Goal: Information Seeking & Learning: Find specific fact

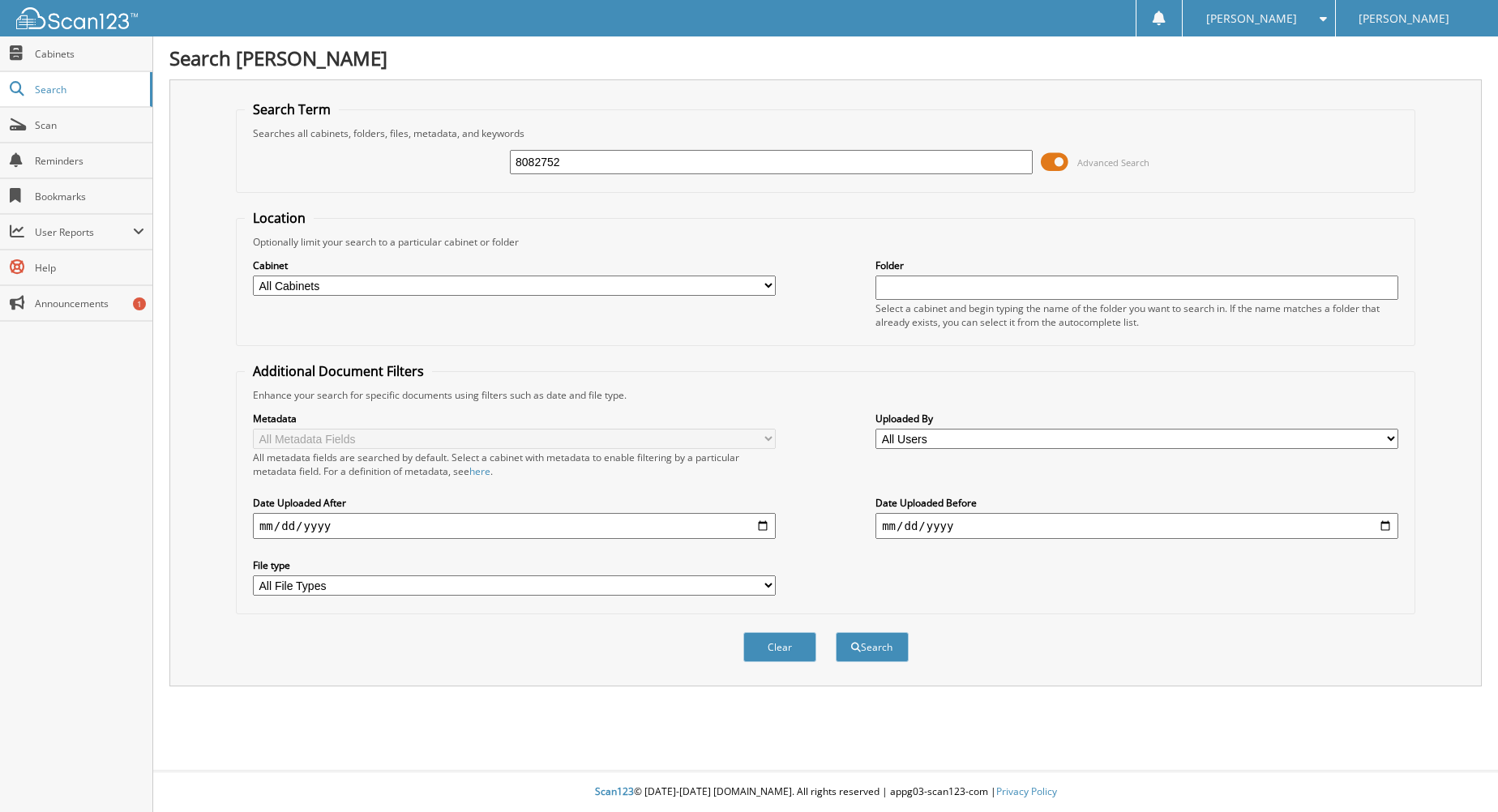
type input "8082752"
click at [836, 632] on button "Search" at bounding box center [872, 647] width 73 height 30
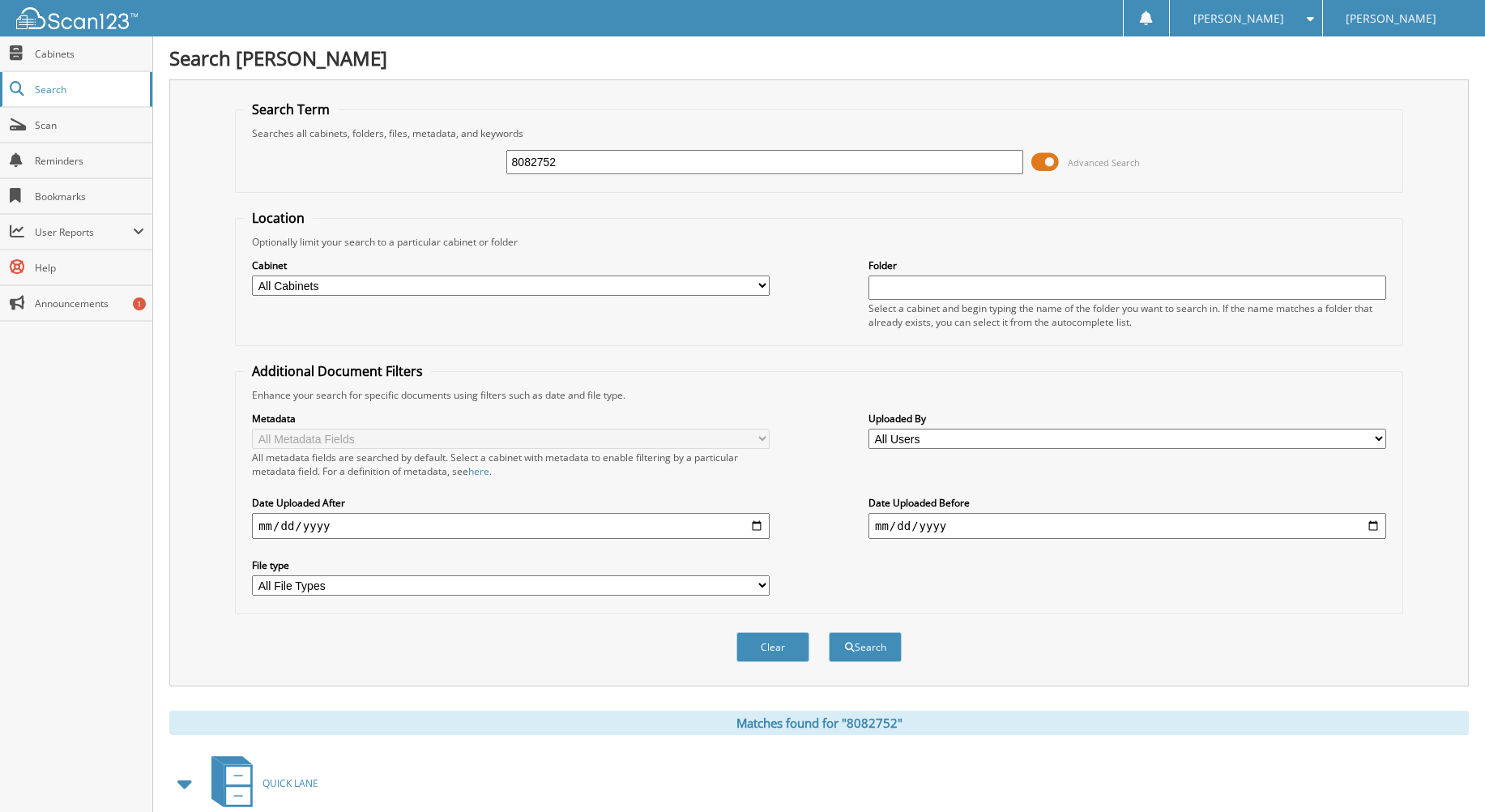
click at [41, 93] on span "Search" at bounding box center [88, 89] width 107 height 13
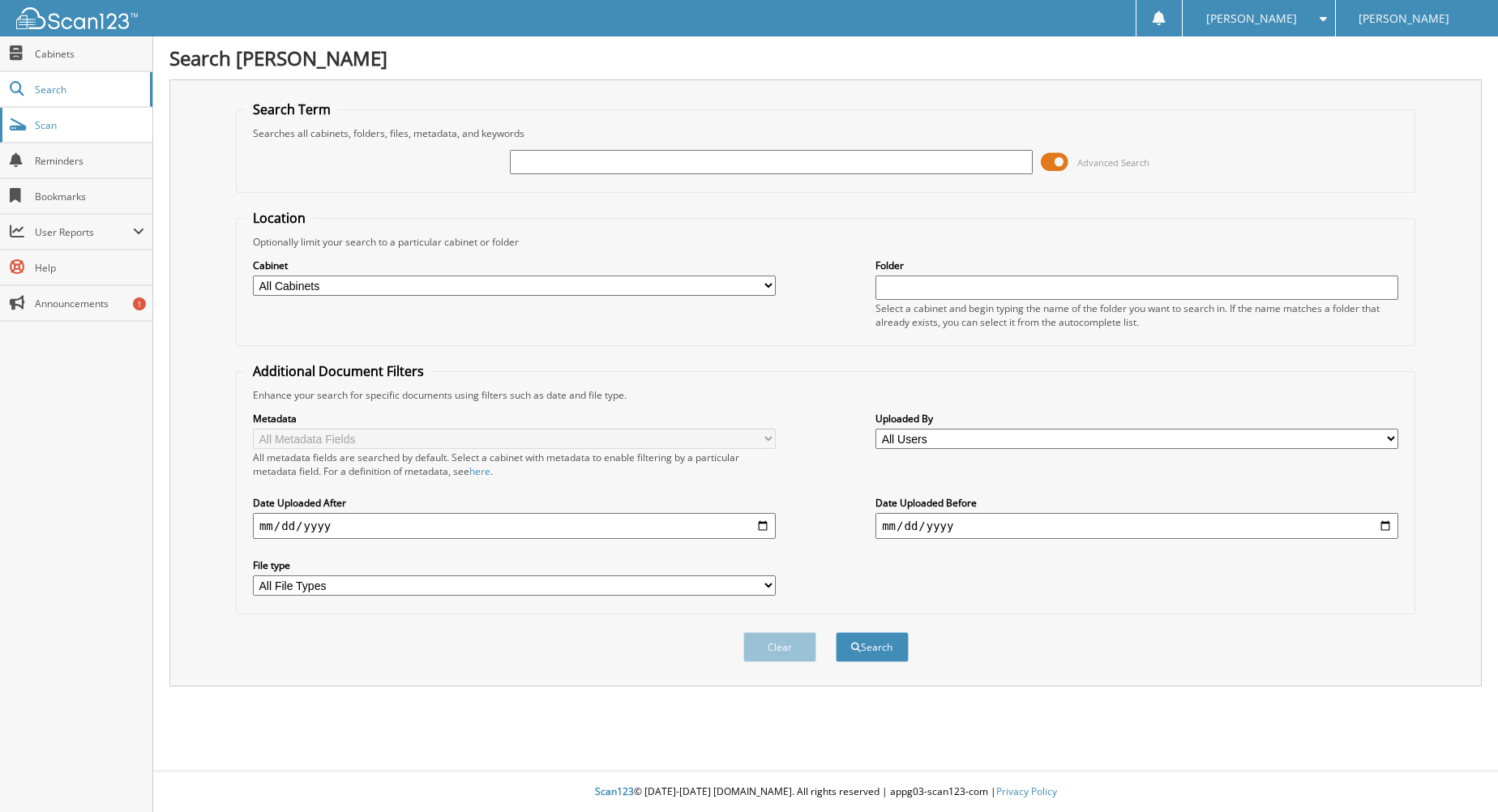
click at [46, 121] on span "Scan" at bounding box center [89, 125] width 110 height 13
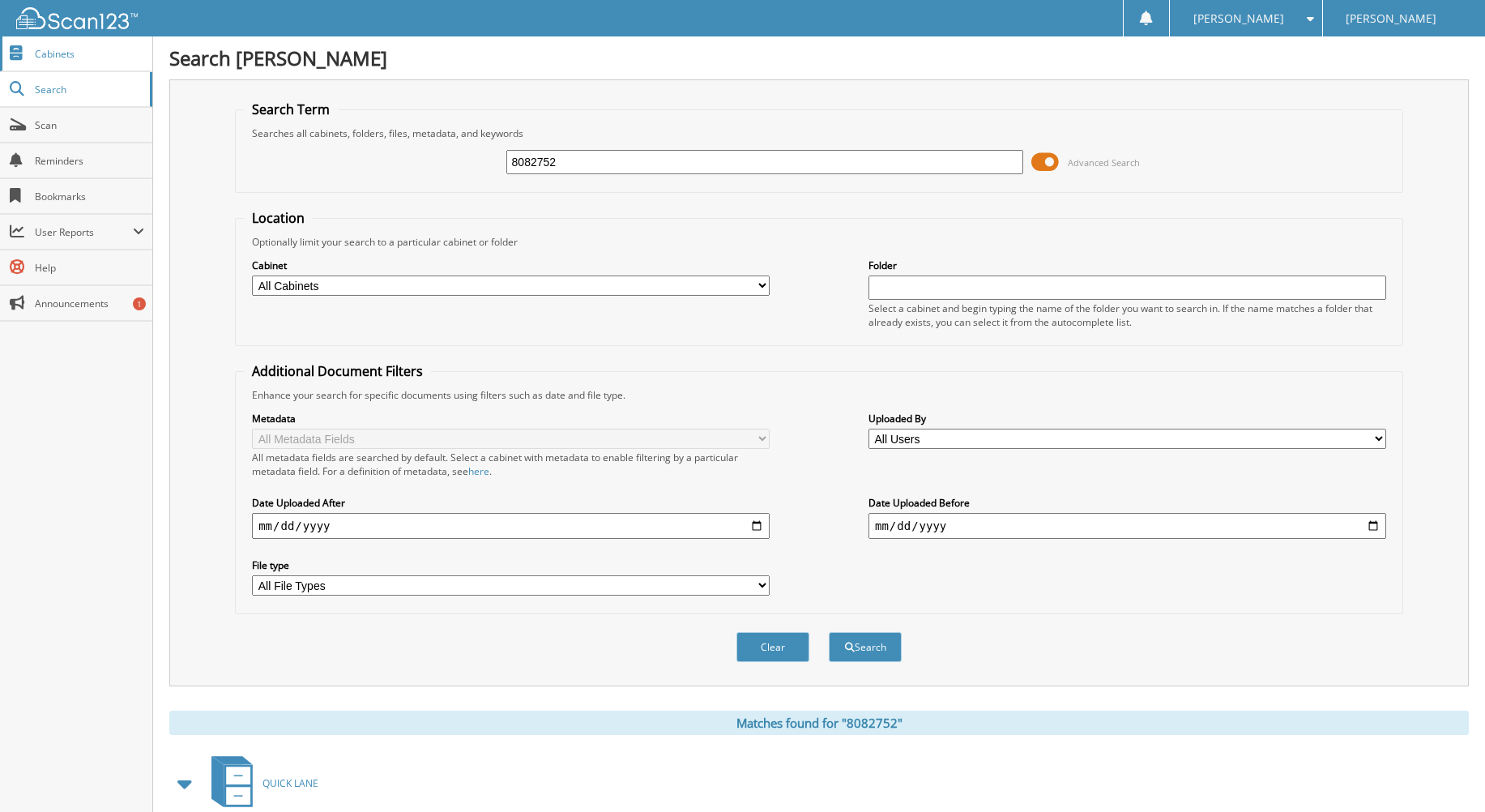
click at [50, 56] on span "Cabinets" at bounding box center [89, 54] width 110 height 13
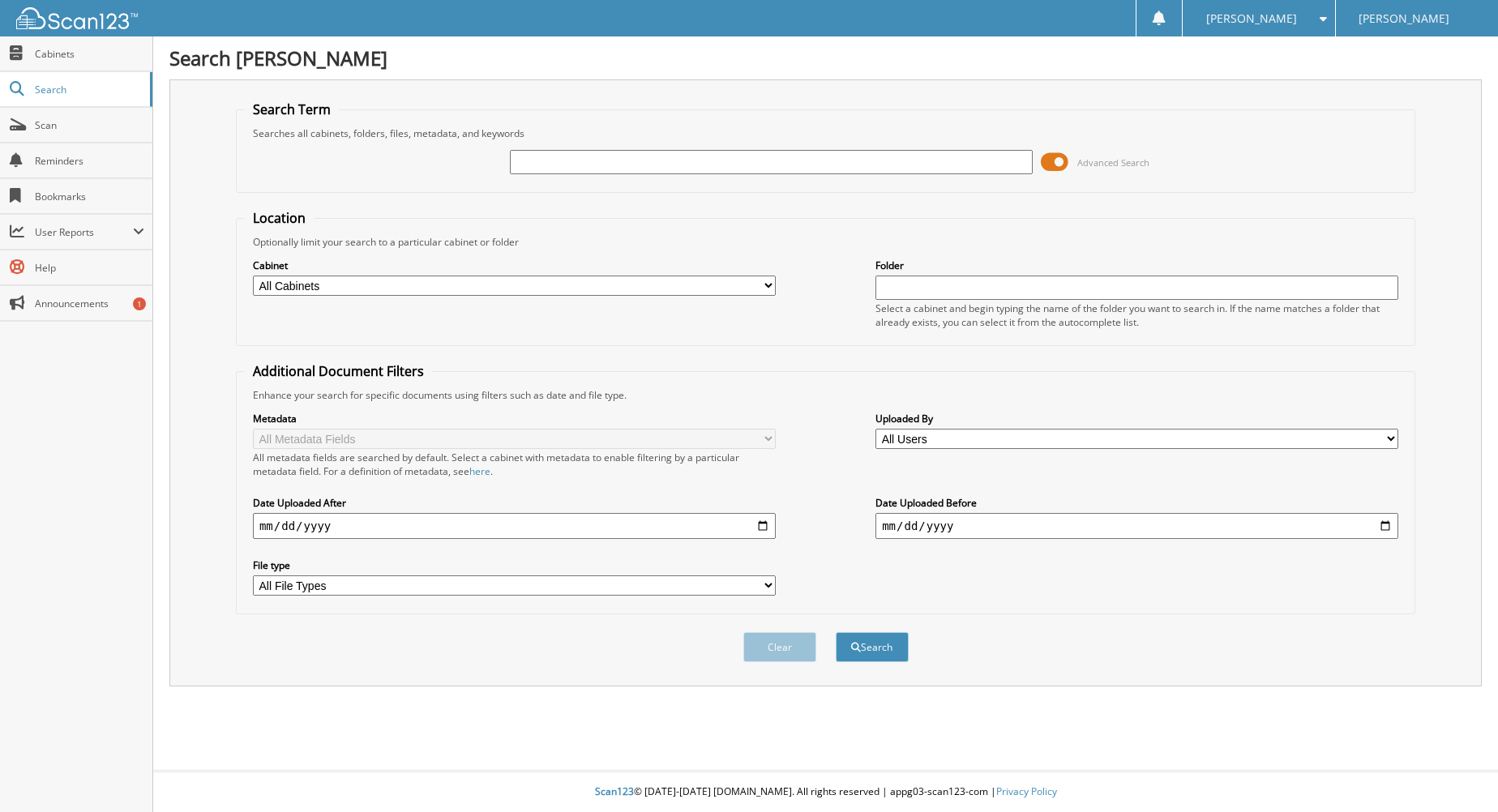
click at [773, 286] on select "All Cabinets MOBILE SERVICE PARTS [GEOGRAPHIC_DATA] SERVICE RO NEEDS FILING" at bounding box center [514, 286] width 522 height 20
select select "22280"
click at [253, 275] on select "All Cabinets MOBILE SERVICE PARTS [GEOGRAPHIC_DATA] SERVICE RO NEEDS FILING" at bounding box center [514, 286] width 522 height 20
click at [930, 287] on input "text" at bounding box center [1137, 287] width 522 height 24
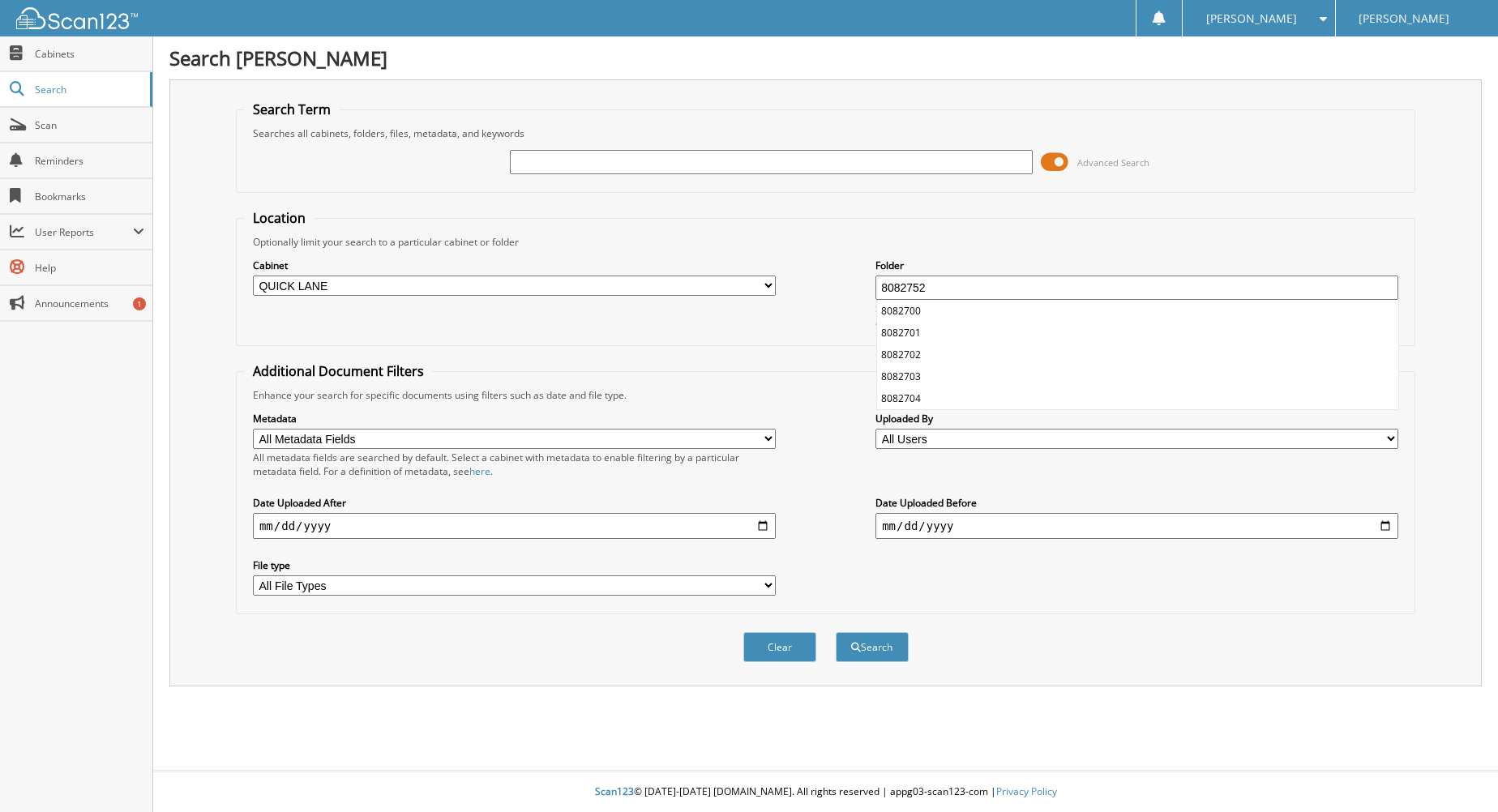
type input "8082752"
click at [836, 632] on button "Search" at bounding box center [872, 647] width 73 height 30
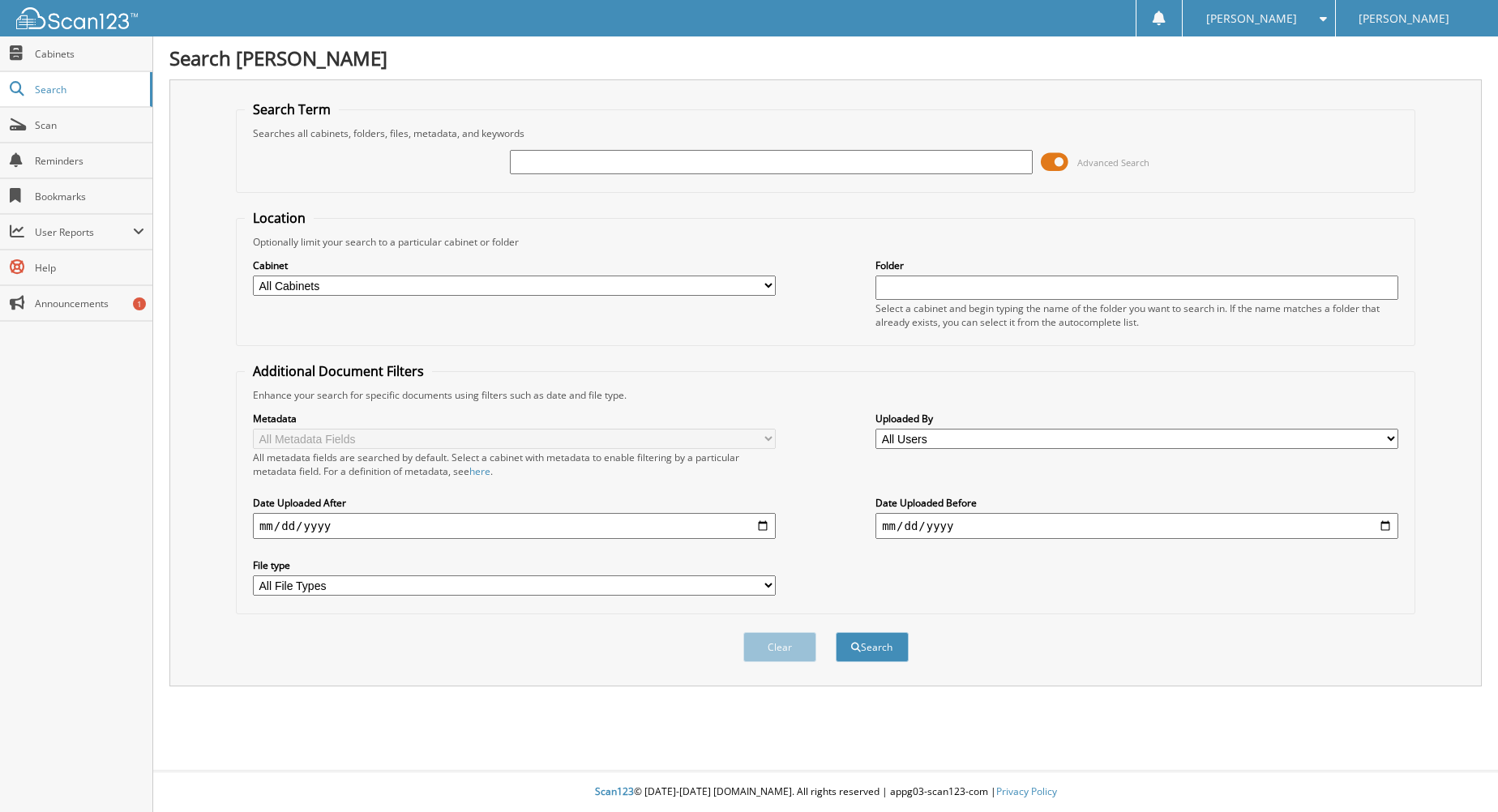
click at [1053, 166] on span at bounding box center [1054, 162] width 28 height 24
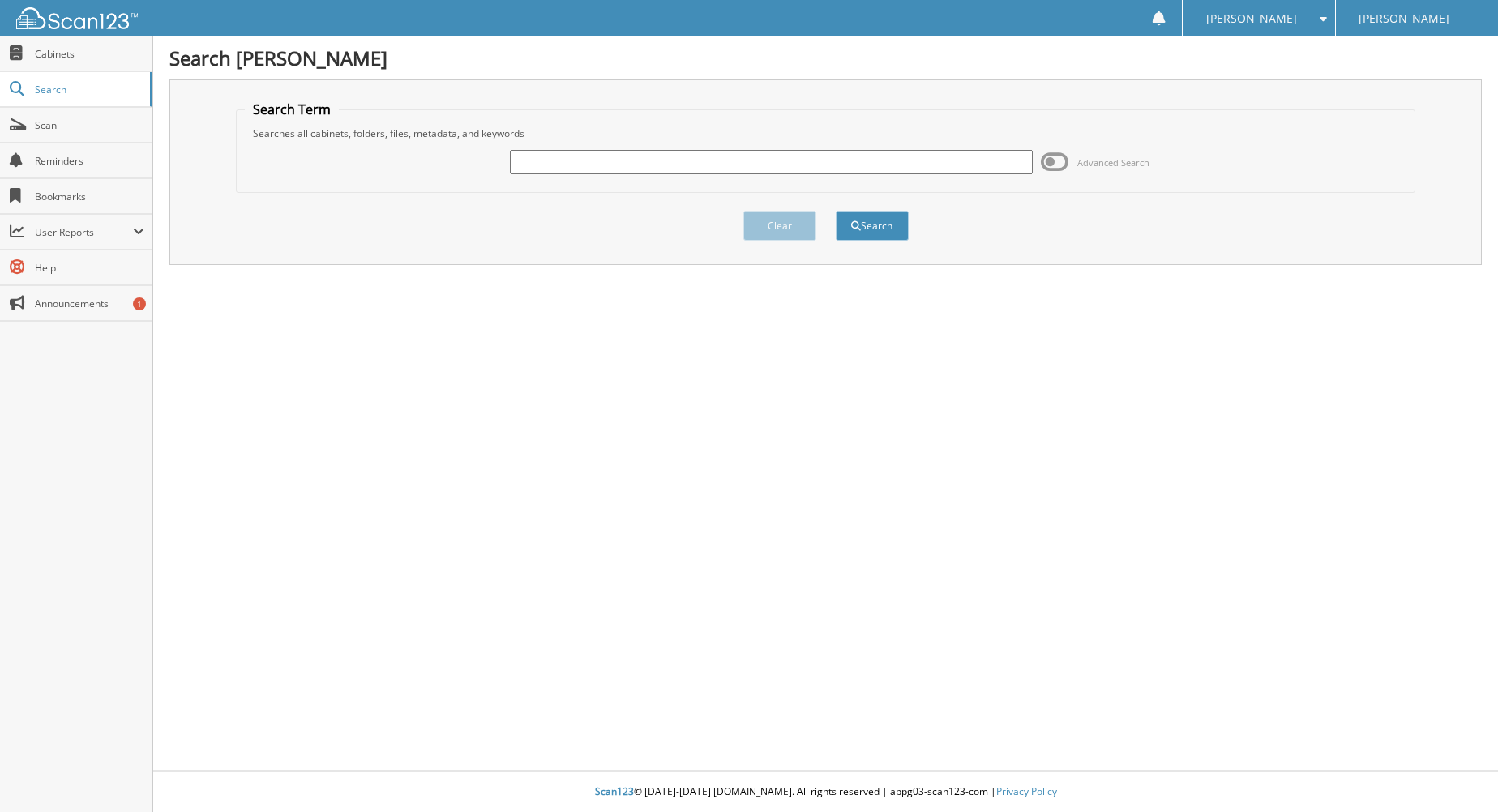
click at [821, 164] on input "text" at bounding box center [771, 162] width 522 height 24
type input "8082752"
click at [836, 211] on button "Search" at bounding box center [872, 226] width 73 height 30
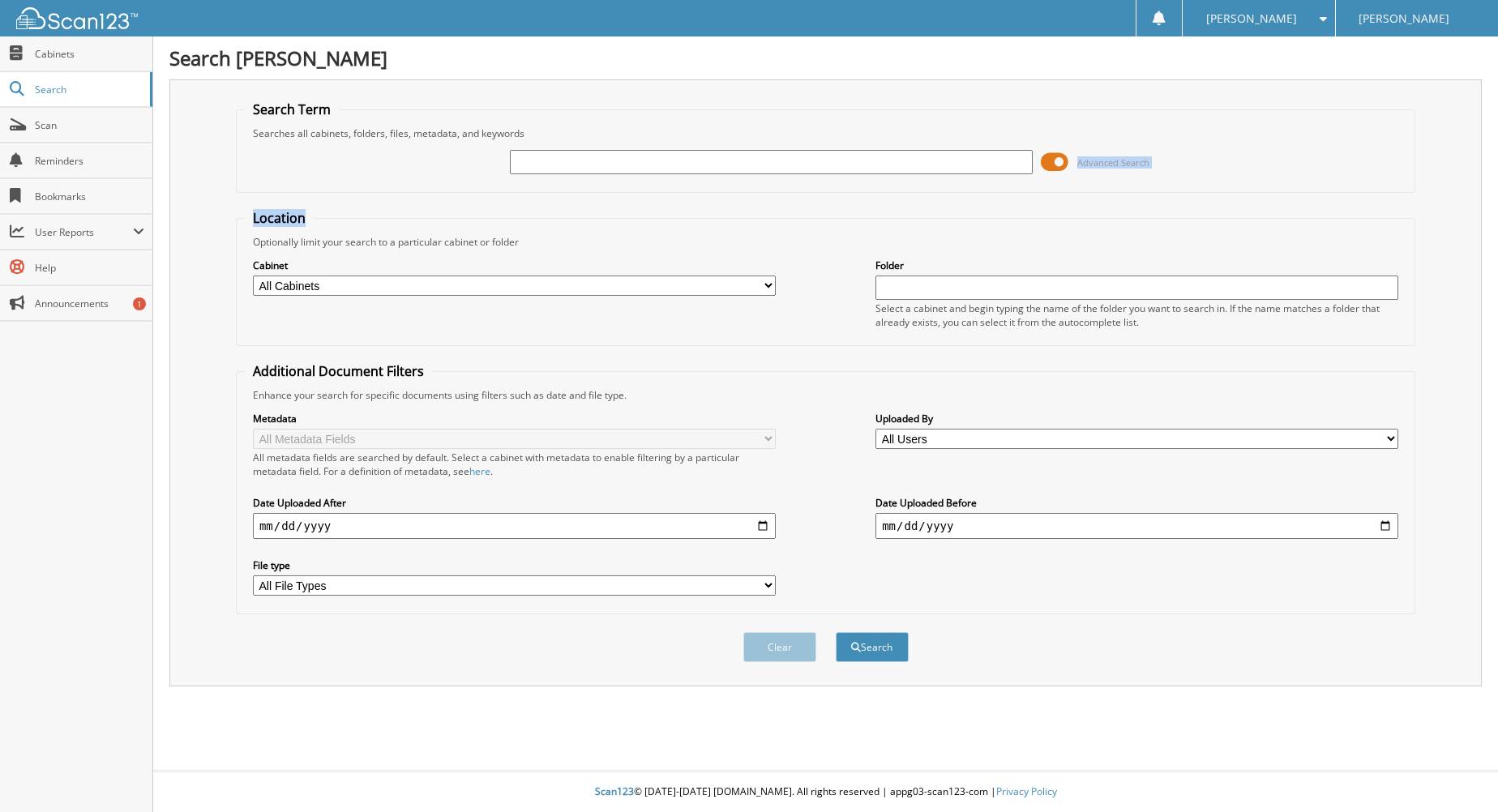
click at [529, 208] on form "Search Term Searches all cabinets, folders, files, metadata, and keywords Advan…" at bounding box center [826, 390] width 1180 height 580
click at [51, 64] on link "Cabinets" at bounding box center [76, 53] width 152 height 35
